Goal: Task Accomplishment & Management: Complete application form

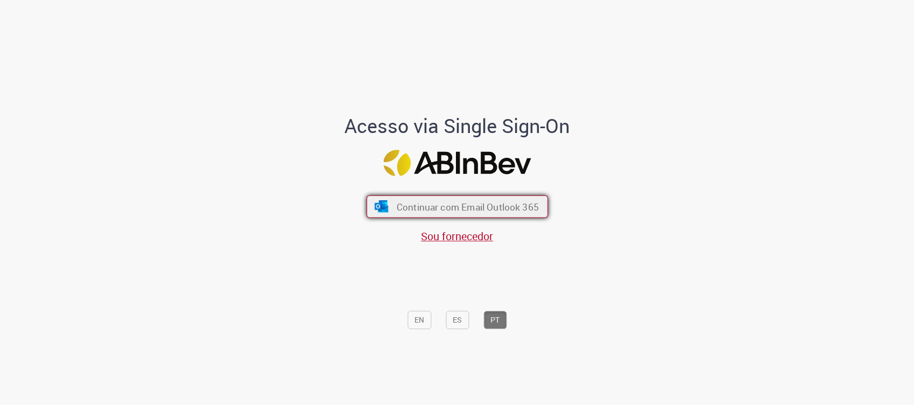
click at [525, 214] on button "Continuar com Email Outlook 365" at bounding box center [458, 206] width 182 height 23
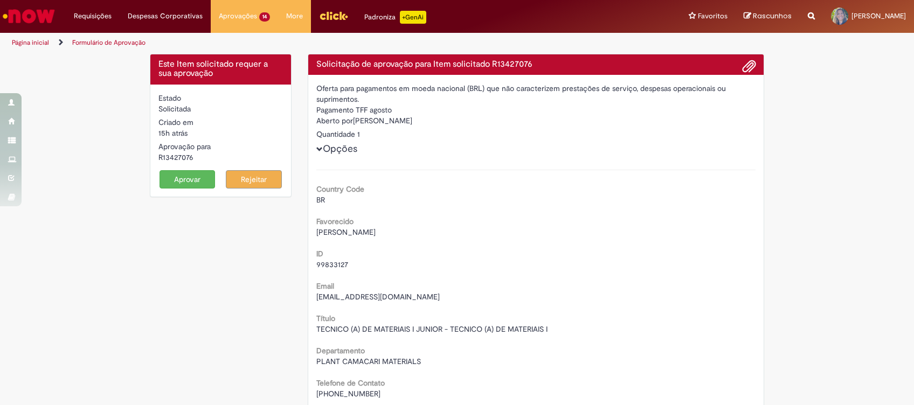
click at [174, 168] on form "Estado Solicitada Criado em 15h atrás 15 horas atrás Aprovação para R13427076 A…" at bounding box center [221, 141] width 125 height 96
click at [177, 177] on button "Aprovar" at bounding box center [188, 179] width 56 height 18
click at [177, 175] on button "Aprovar" at bounding box center [188, 179] width 56 height 18
